Goal: Check status: Check status

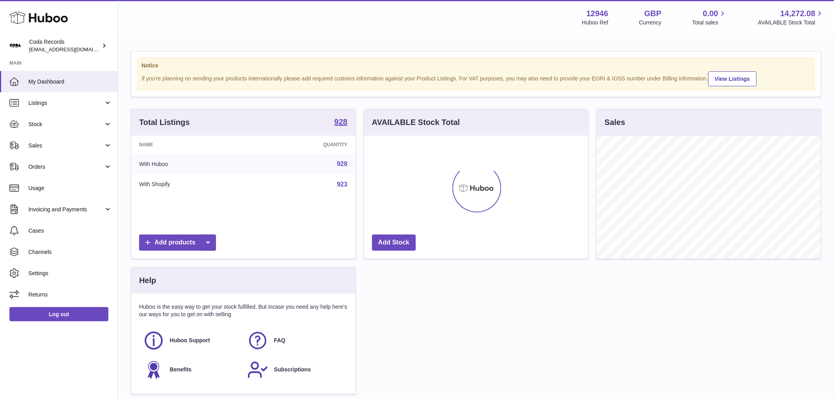
scroll to position [123, 224]
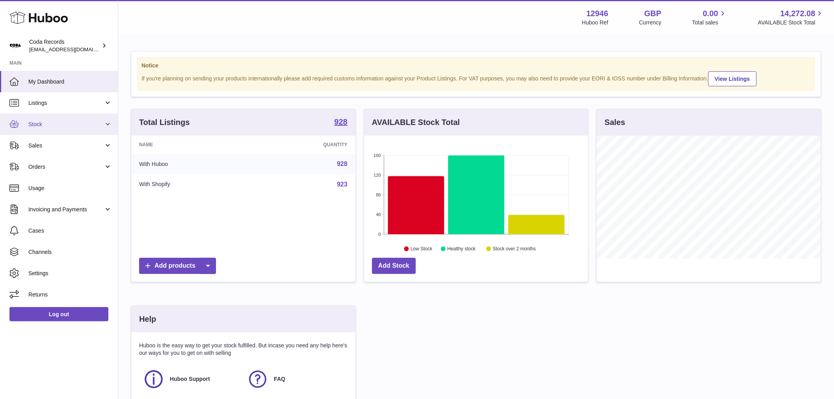
drag, startPoint x: 50, startPoint y: 117, endPoint x: 53, endPoint y: 121, distance: 5.3
click at [49, 119] on link "Stock" at bounding box center [59, 123] width 118 height 21
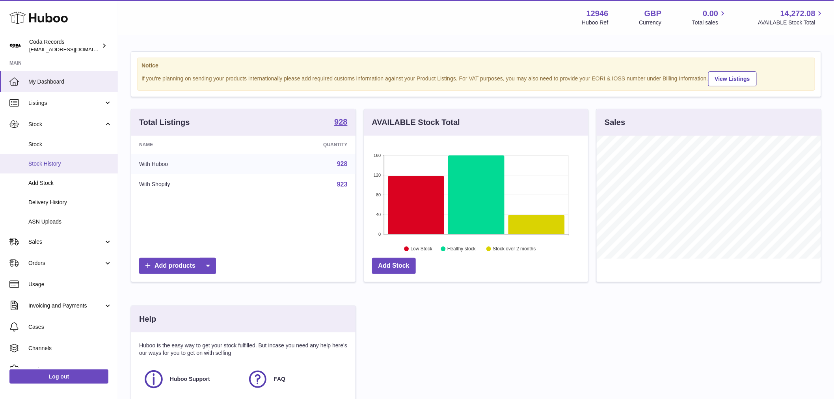
drag, startPoint x: 58, startPoint y: 162, endPoint x: 65, endPoint y: 159, distance: 8.0
click at [58, 161] on span "Stock History" at bounding box center [70, 163] width 84 height 7
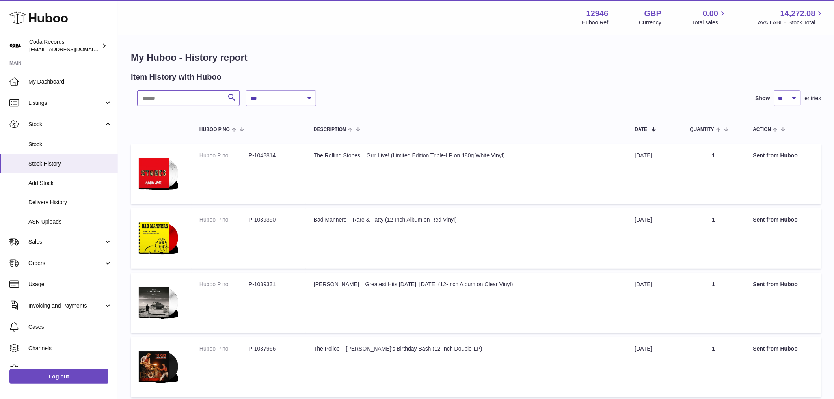
paste input "*******"
type input "*******"
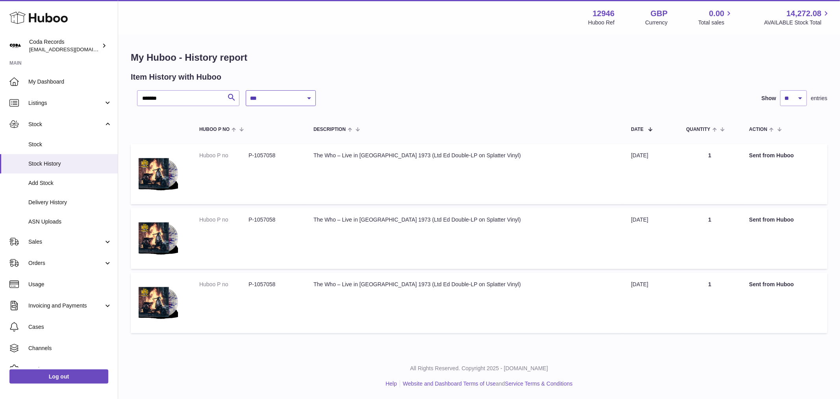
click at [287, 98] on select "**********" at bounding box center [281, 98] width 70 height 16
select select "*"
click at [246, 90] on select "**********" at bounding box center [281, 98] width 70 height 16
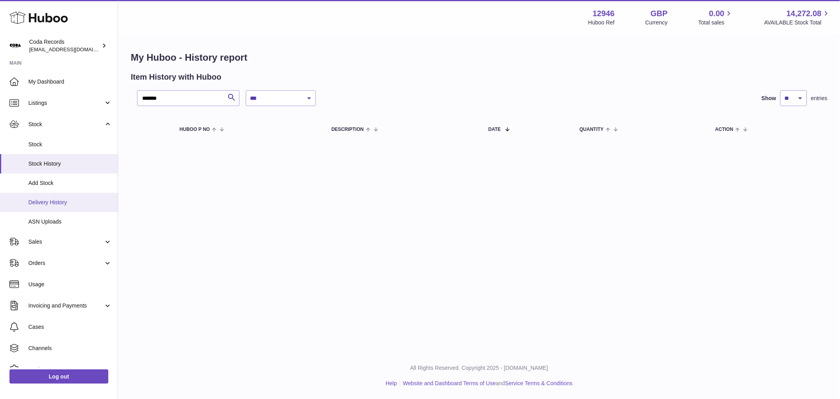
click at [50, 202] on span "Delivery History" at bounding box center [70, 202] width 84 height 7
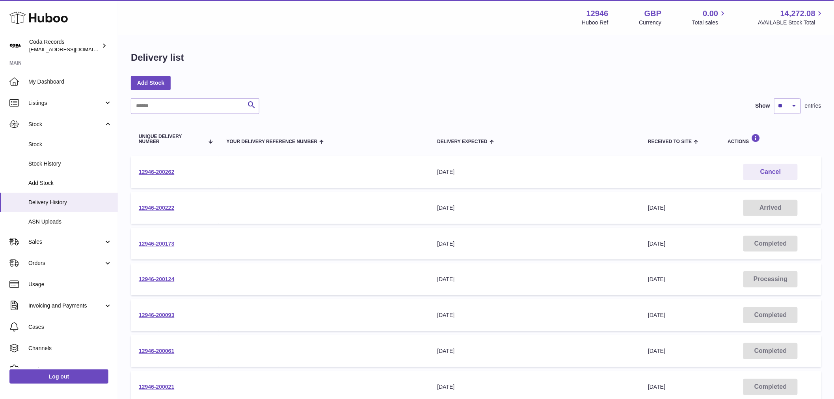
drag, startPoint x: 687, startPoint y: 232, endPoint x: 616, endPoint y: 232, distance: 71.3
click at [616, 232] on tr "12946-200173 Your Delivery Reference Number Delivery Expected 10th Sep 2025 Rec…" at bounding box center [476, 244] width 690 height 32
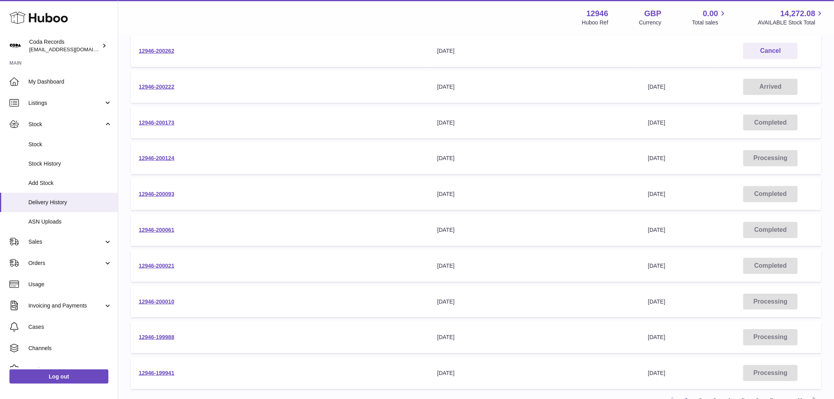
scroll to position [131, 0]
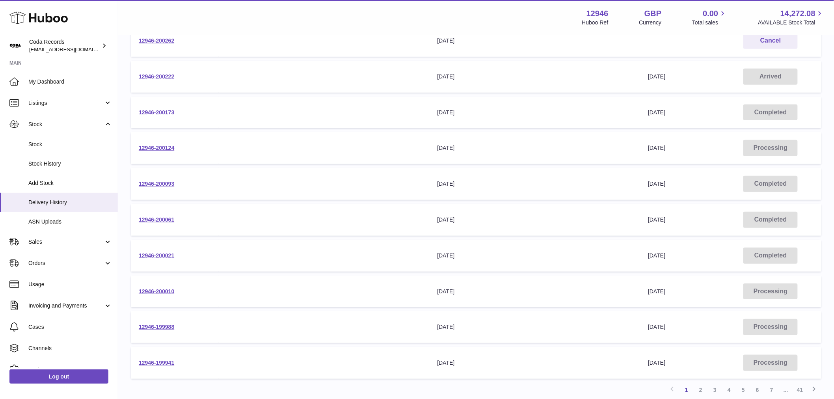
click at [161, 113] on link "12946-200173" at bounding box center [156, 112] width 35 height 6
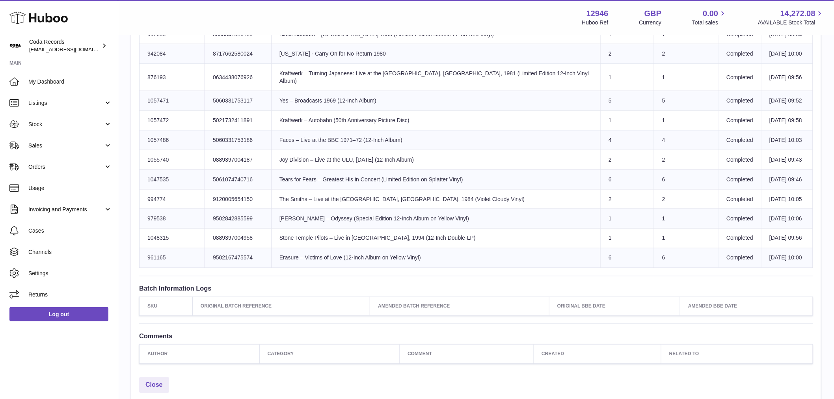
scroll to position [481, 0]
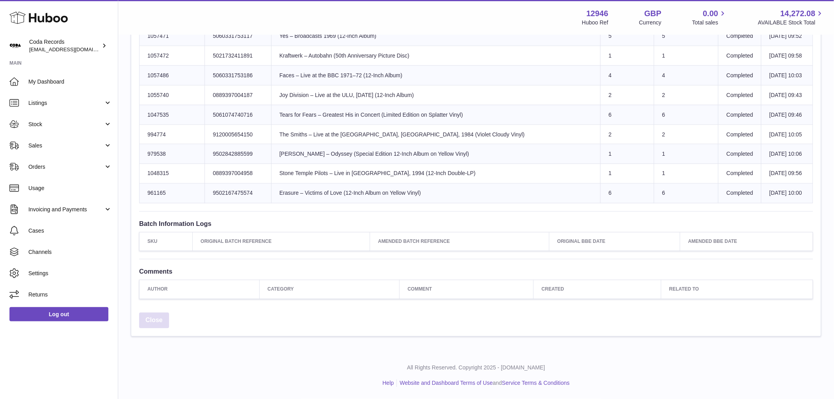
drag, startPoint x: 155, startPoint y: 345, endPoint x: 159, endPoint y: 343, distance: 4.2
click at [155, 329] on link "Close" at bounding box center [154, 320] width 30 height 16
click at [151, 329] on link "Close" at bounding box center [154, 320] width 30 height 16
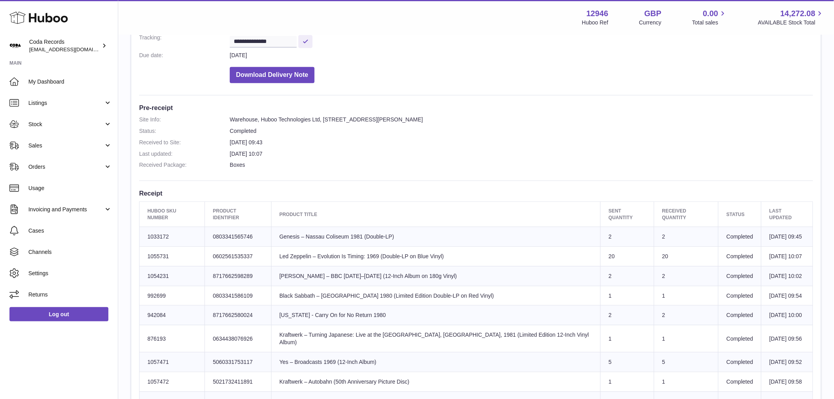
scroll to position [0, 0]
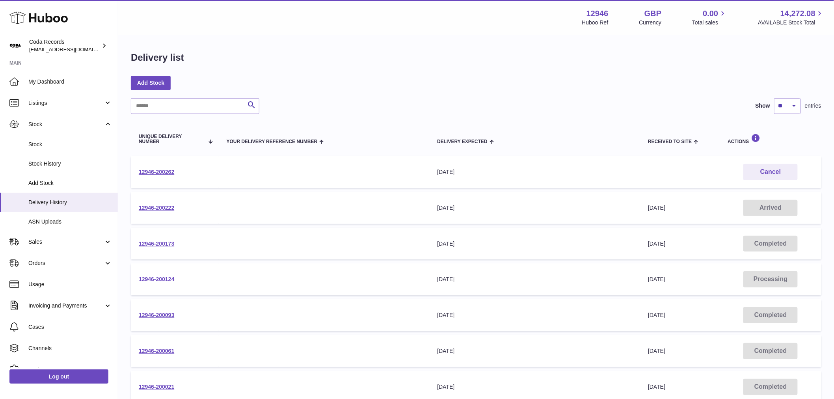
click at [156, 279] on link "12946-200124" at bounding box center [156, 279] width 35 height 6
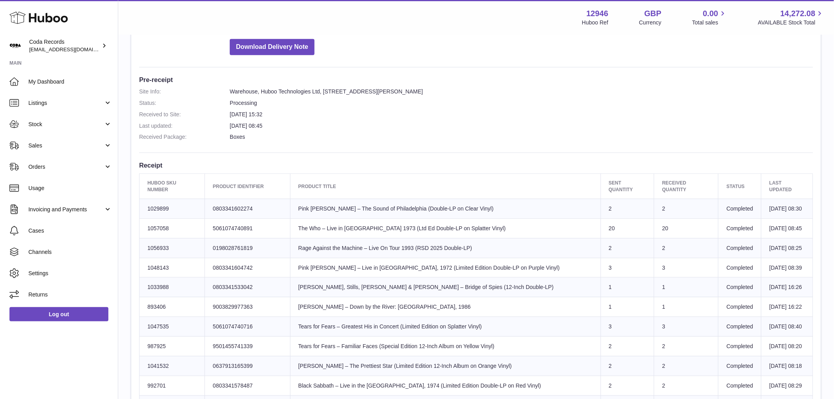
scroll to position [175, 0]
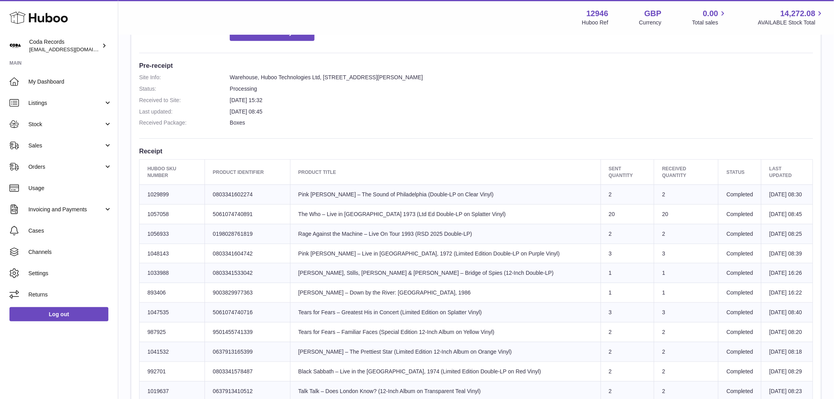
click at [718, 215] on td "Completed" at bounding box center [739, 214] width 43 height 20
click at [659, 223] on td "20" at bounding box center [686, 214] width 64 height 20
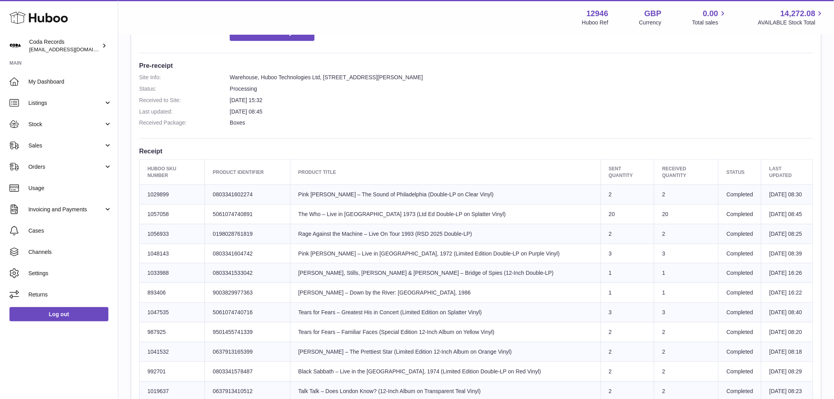
click at [659, 223] on td "20" at bounding box center [686, 214] width 64 height 20
click at [655, 223] on td "20" at bounding box center [686, 214] width 64 height 20
